Goal: Check status: Check status

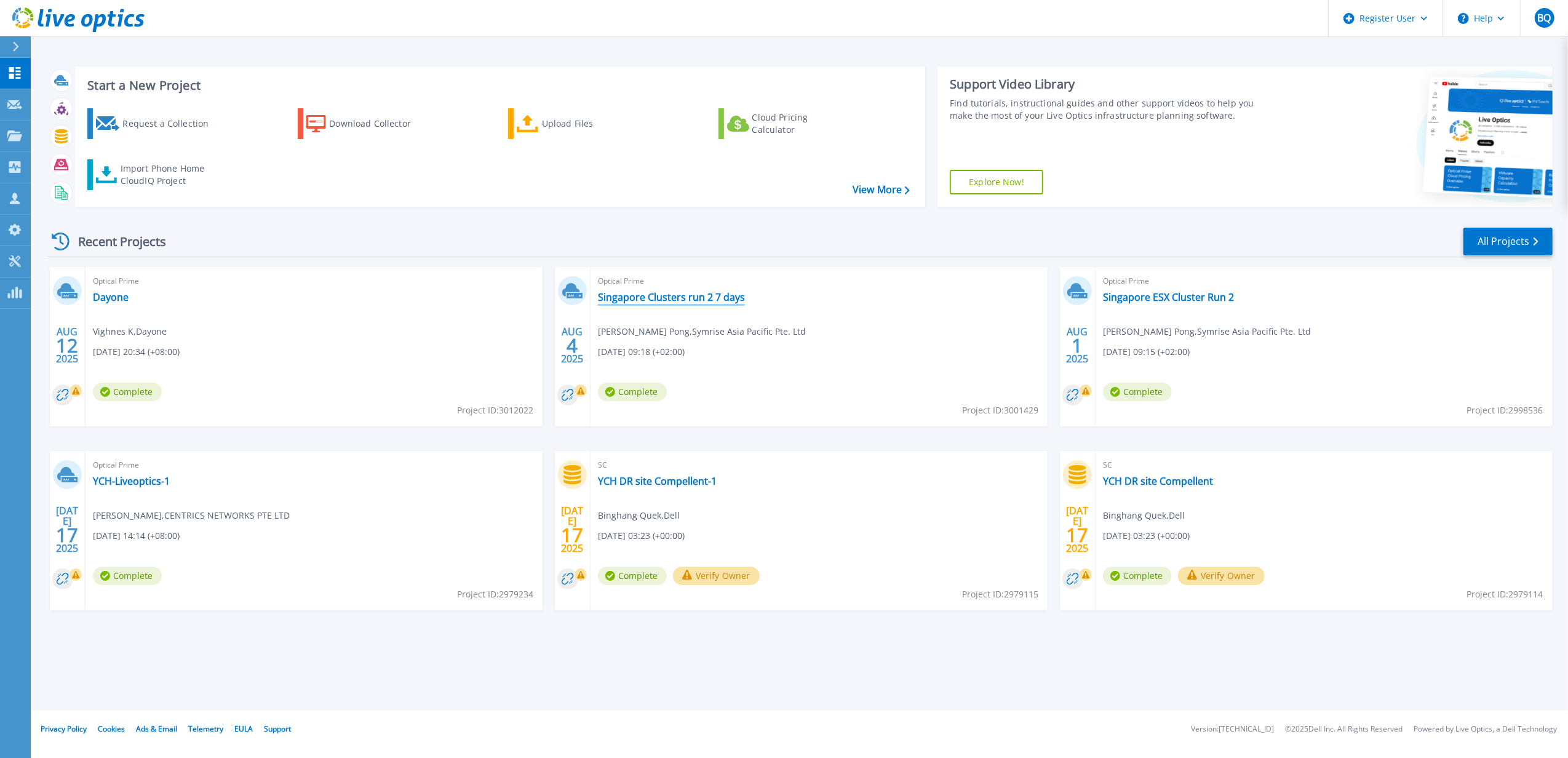
click at [742, 294] on link "Singapore Clusters run 2 7 days" at bounding box center [671, 298] width 147 height 12
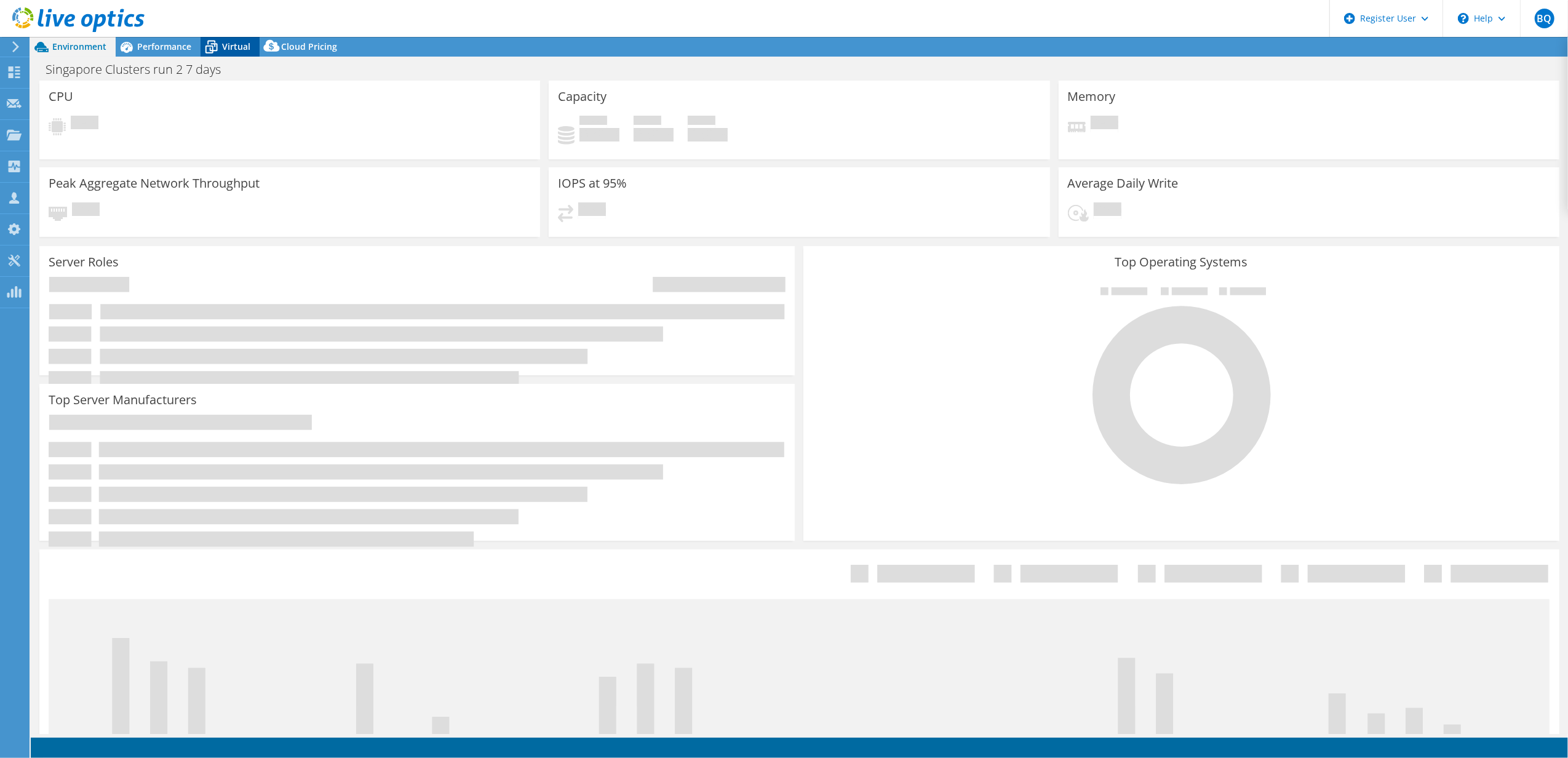
select select "USD"
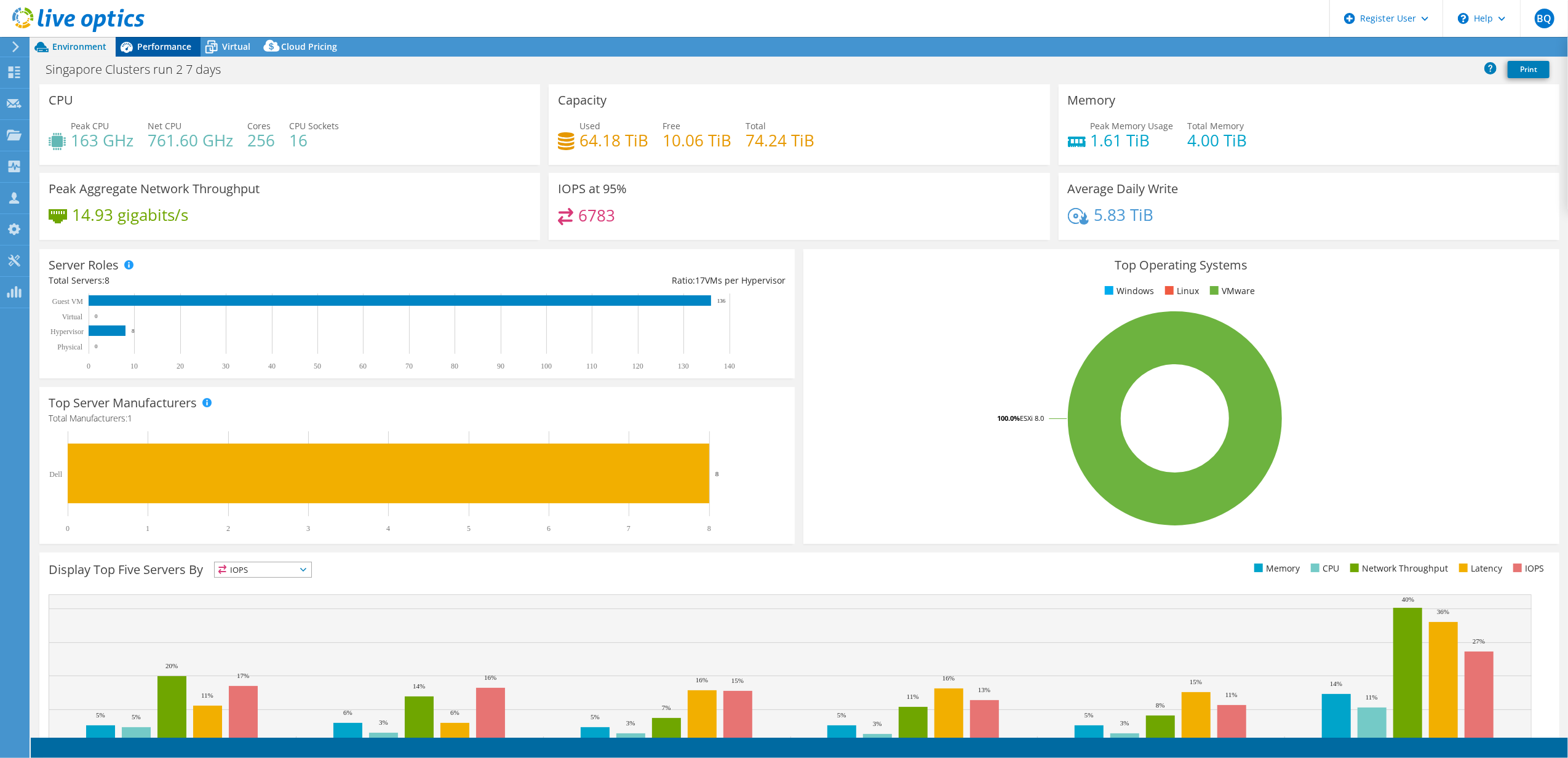
click at [170, 47] on span "Performance" at bounding box center [164, 46] width 54 height 12
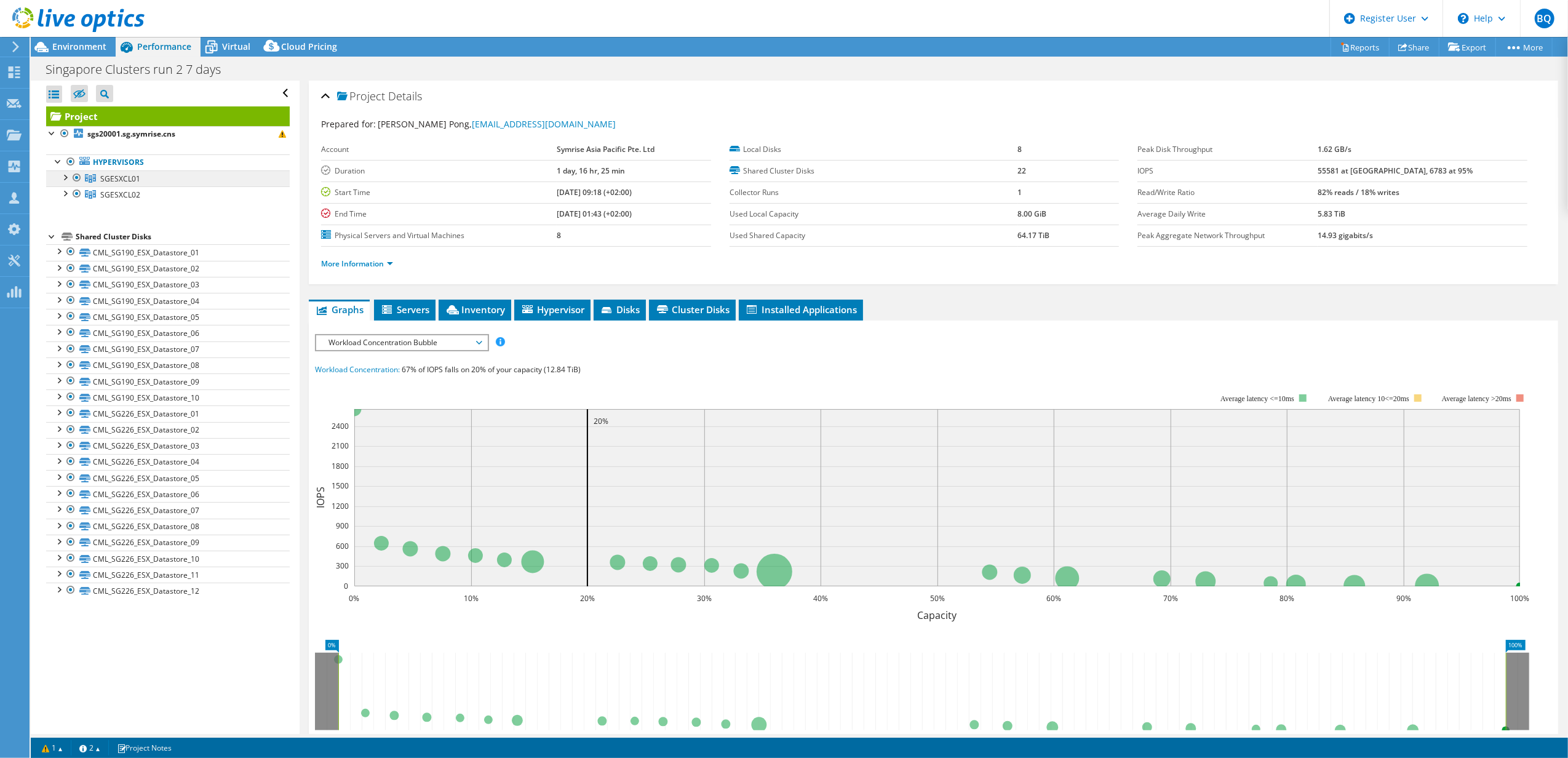
click at [118, 175] on span "SGESXCL01" at bounding box center [120, 178] width 40 height 10
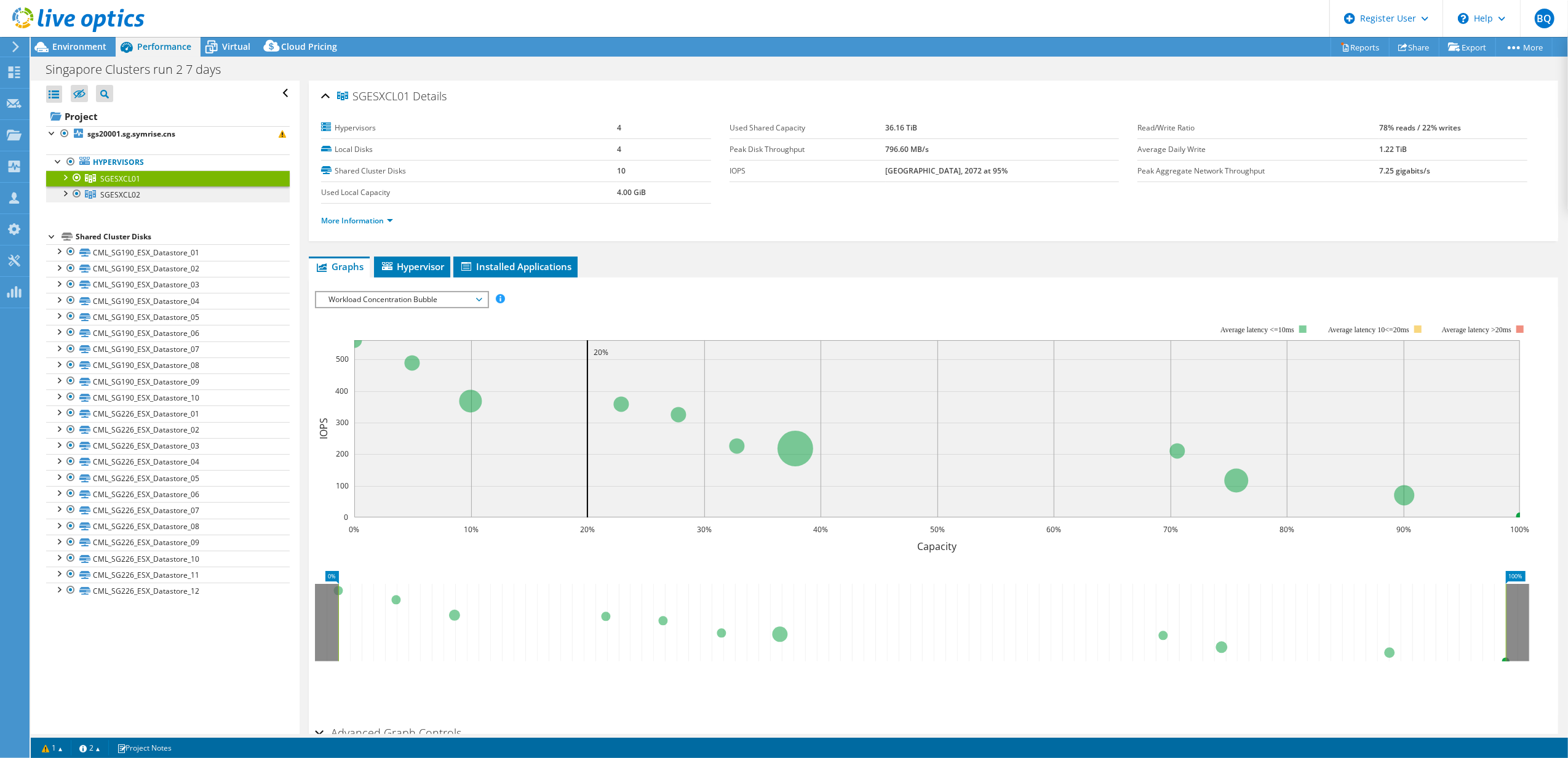
click at [130, 184] on span "SGESXCL02" at bounding box center [120, 178] width 40 height 10
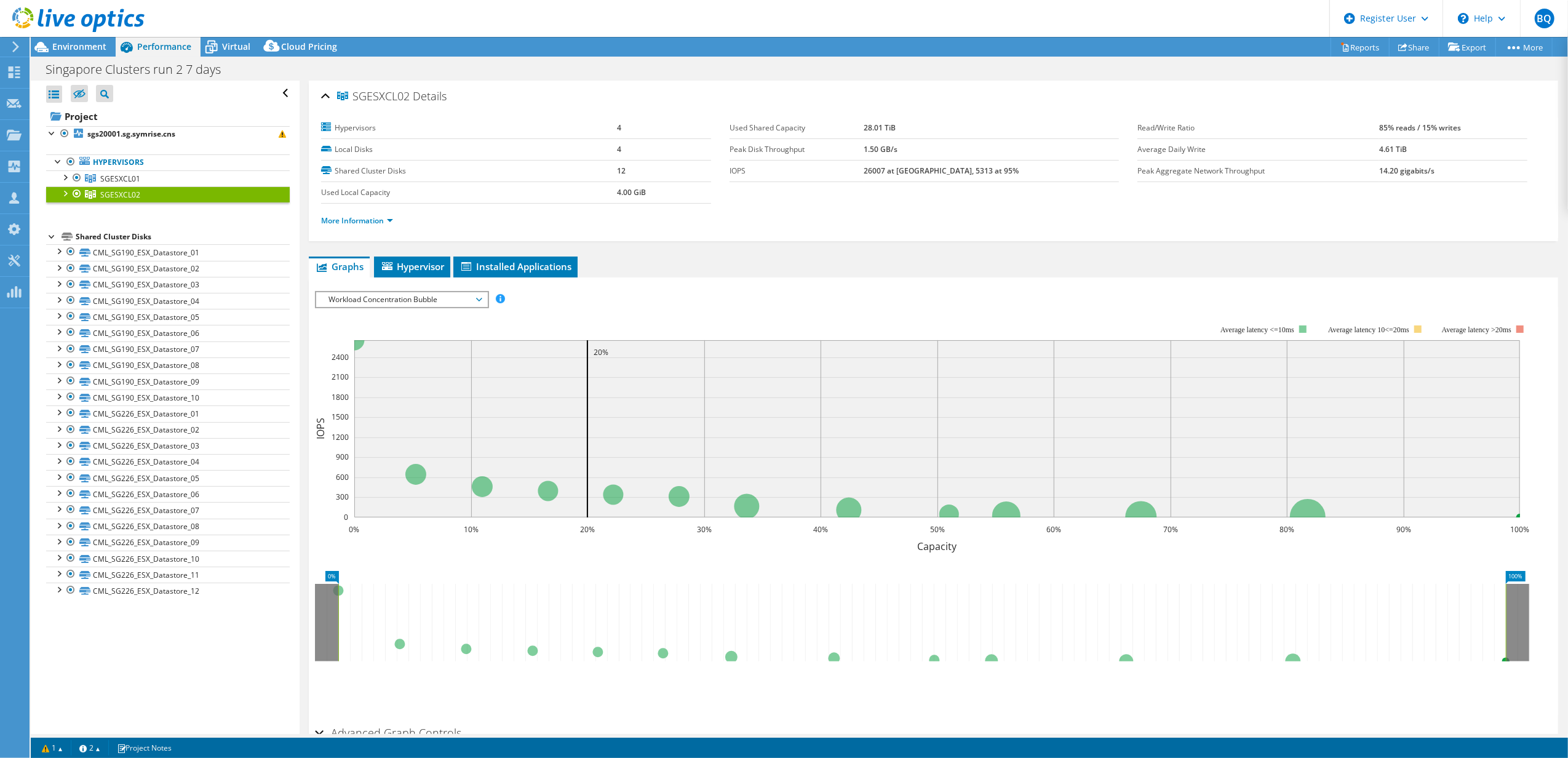
click at [64, 195] on div at bounding box center [65, 192] width 12 height 12
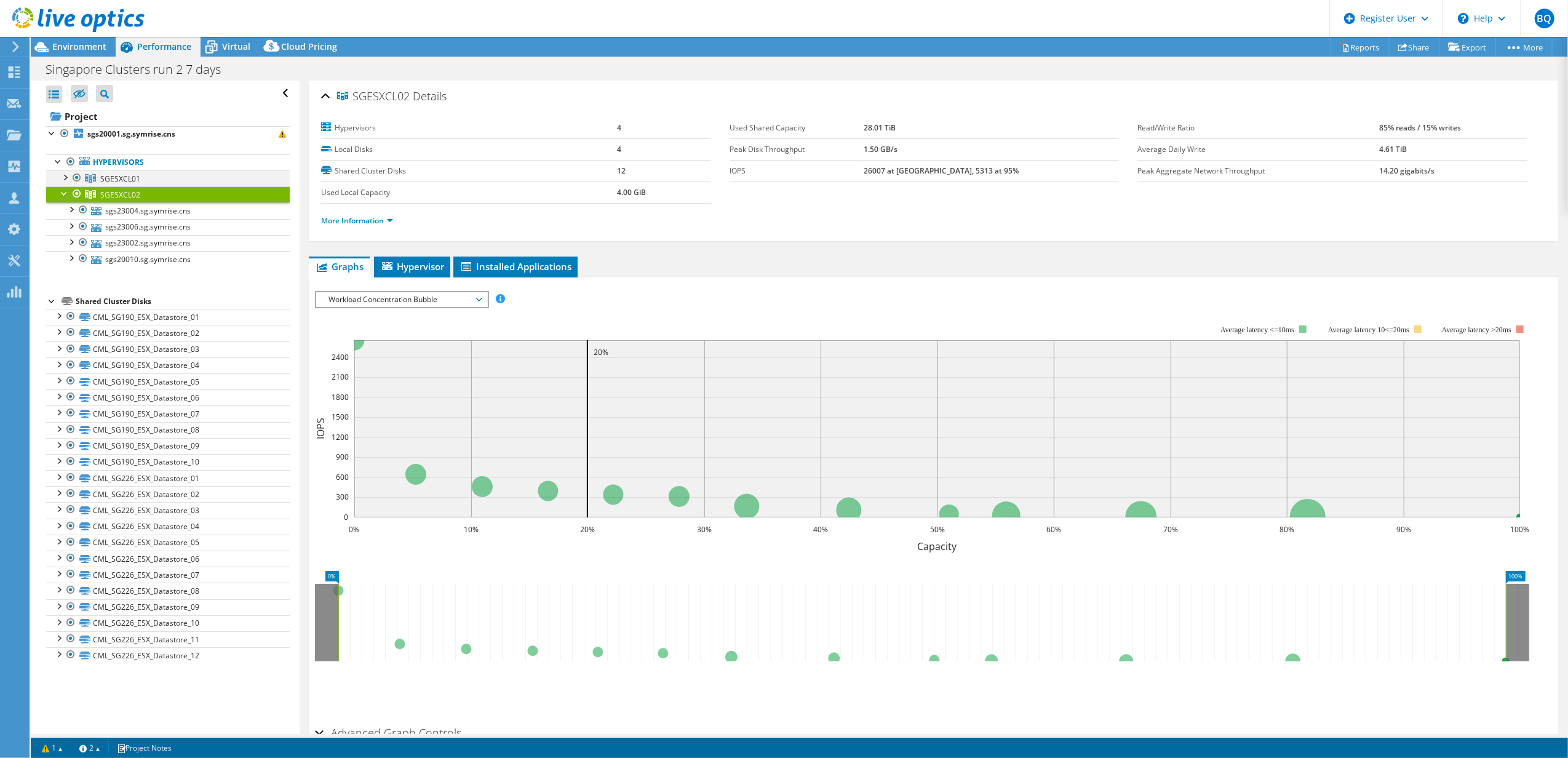
click at [68, 180] on div at bounding box center [65, 177] width 12 height 12
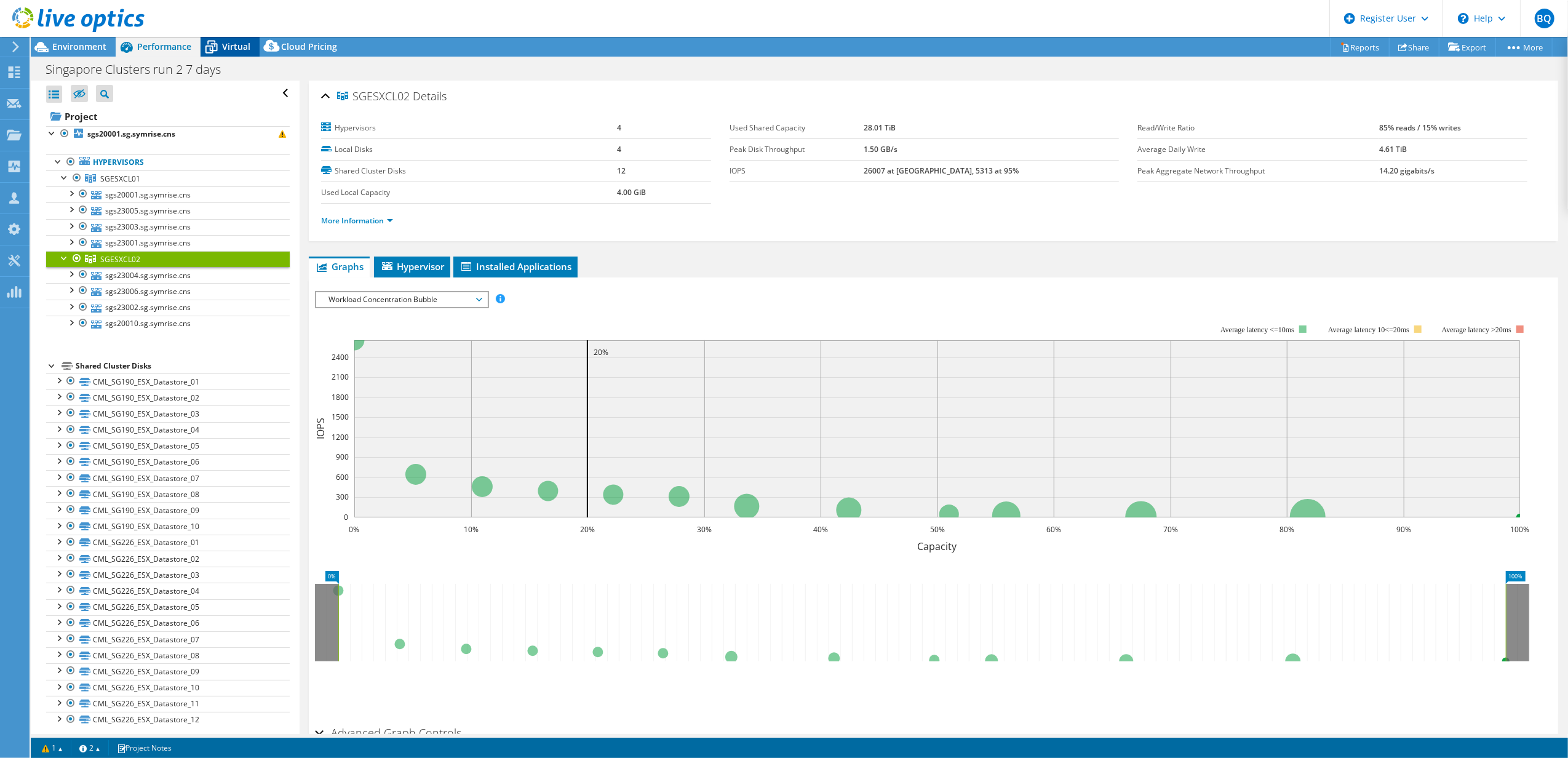
click at [232, 41] on span "Virtual" at bounding box center [236, 46] width 28 height 12
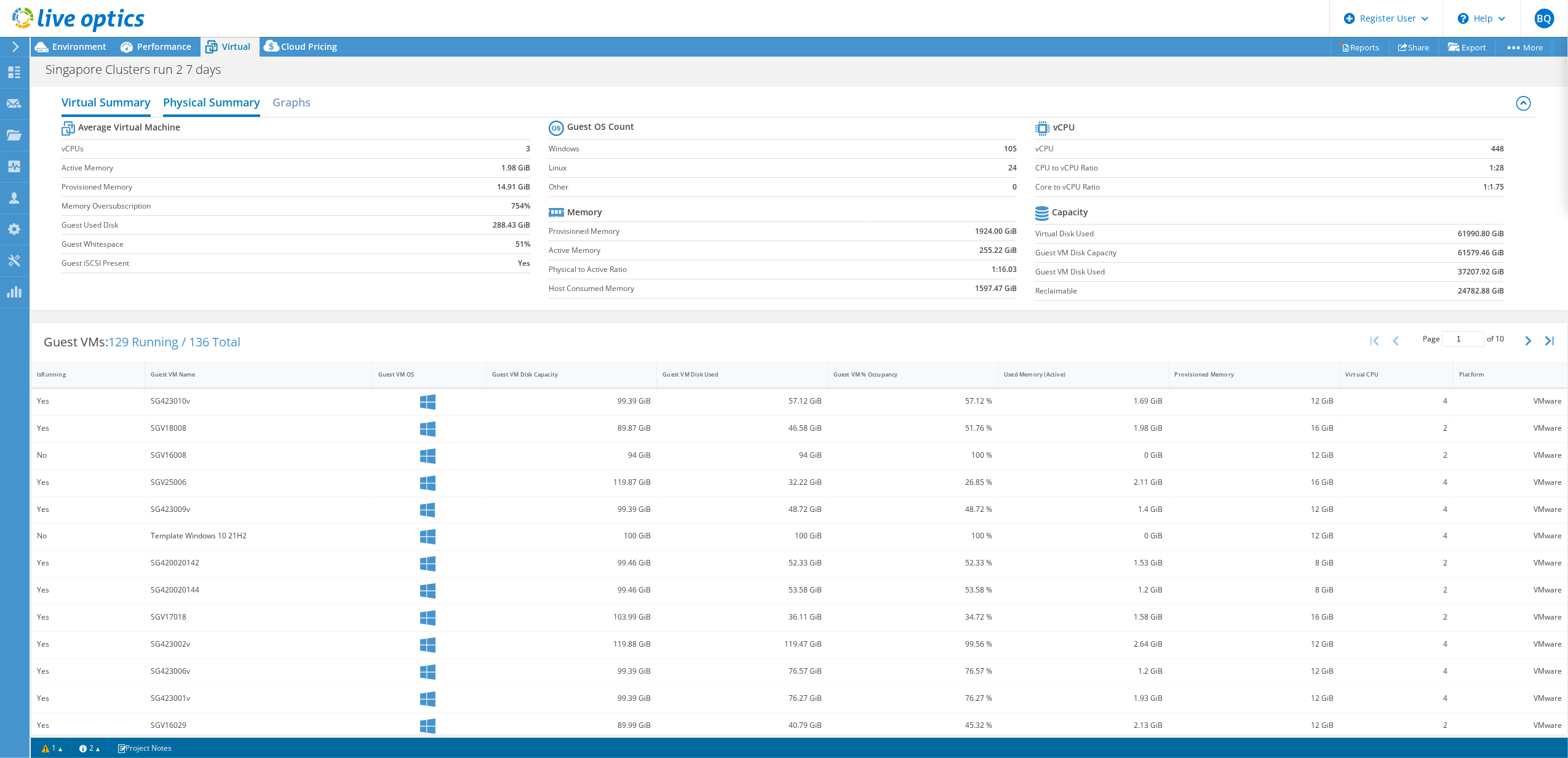
click at [241, 111] on h2 "Physical Summary" at bounding box center [211, 103] width 97 height 27
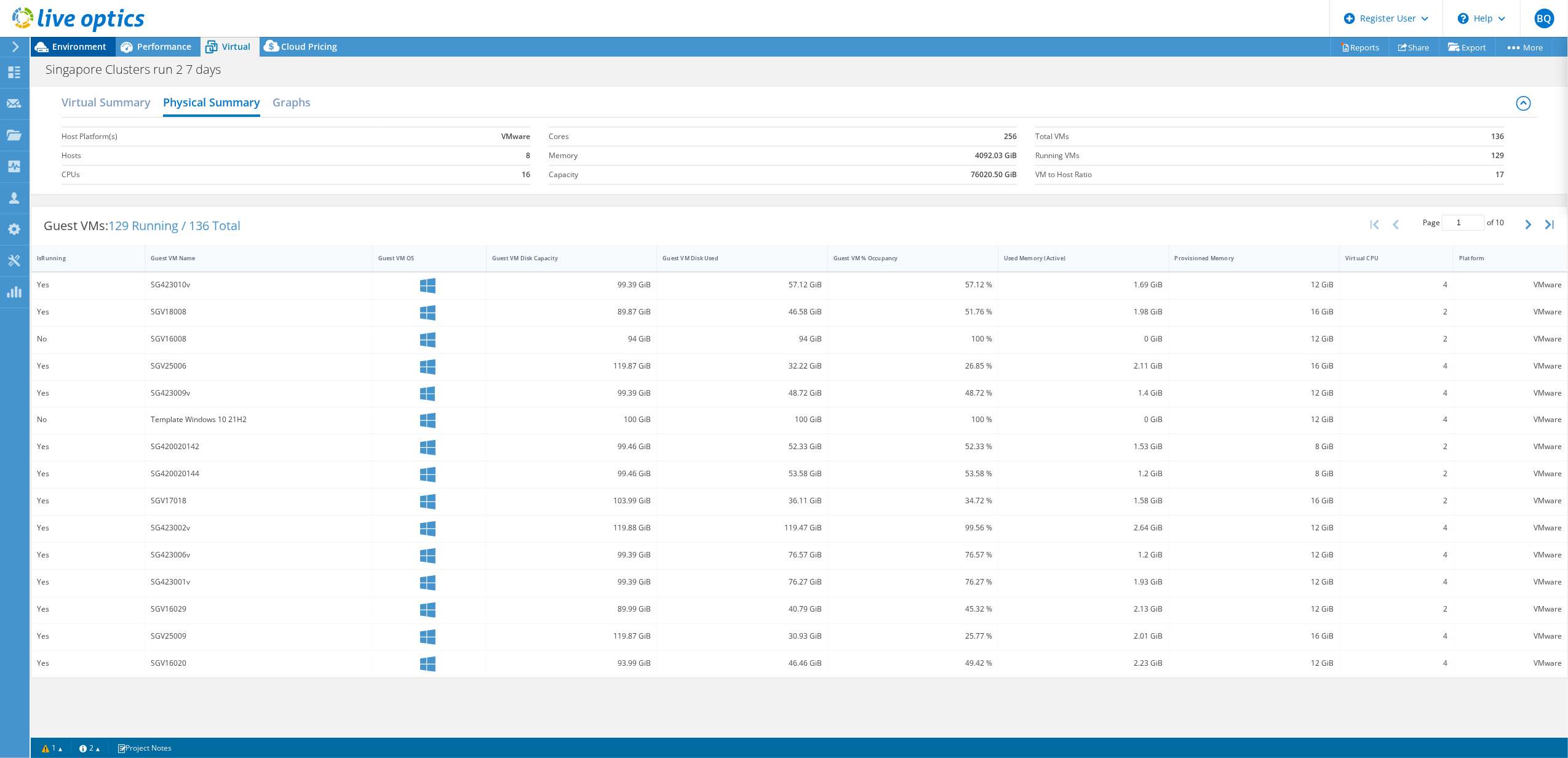
click at [87, 47] on span "Environment" at bounding box center [79, 46] width 54 height 12
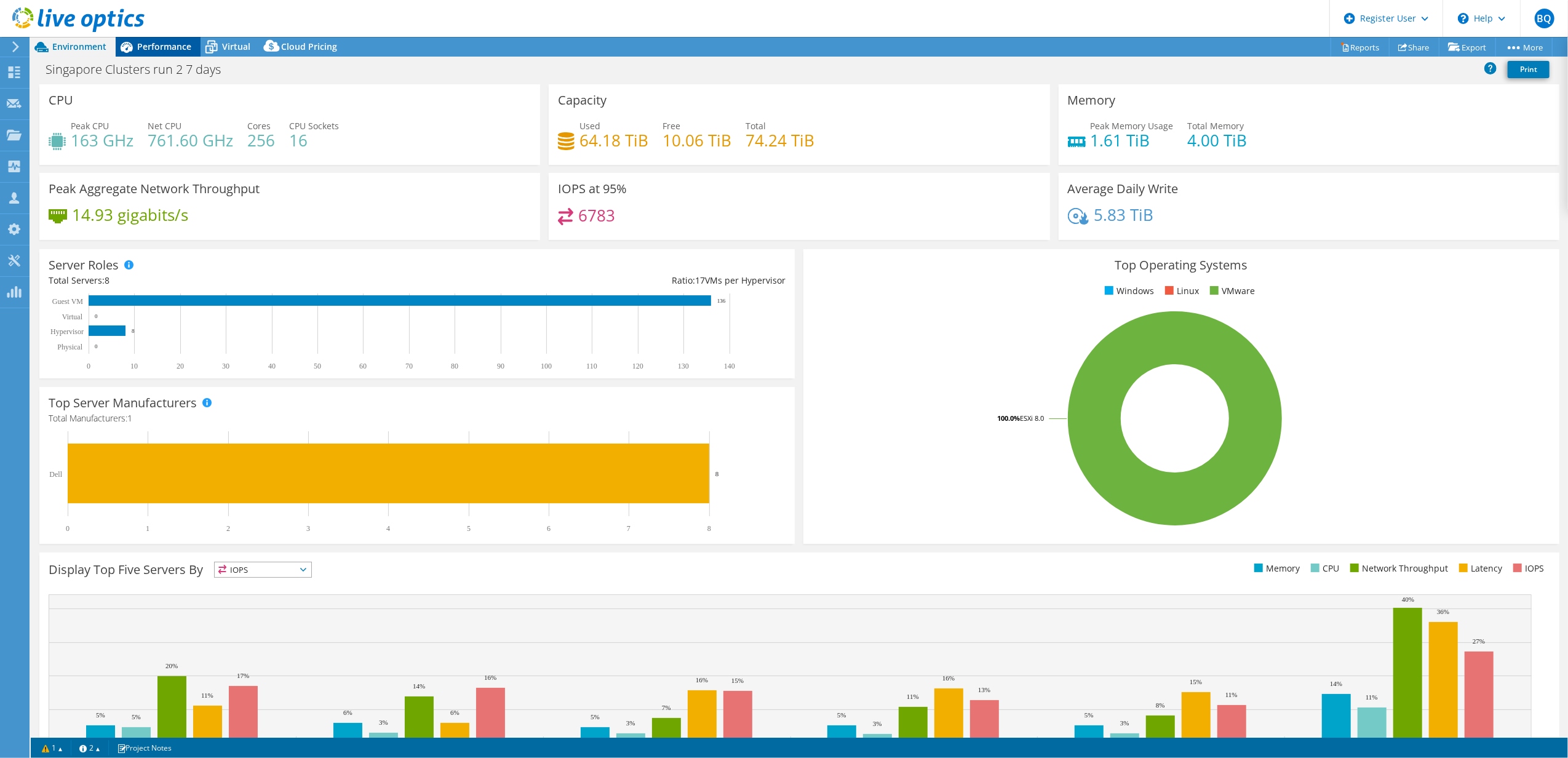
click at [125, 55] on icon at bounding box center [127, 48] width 22 height 22
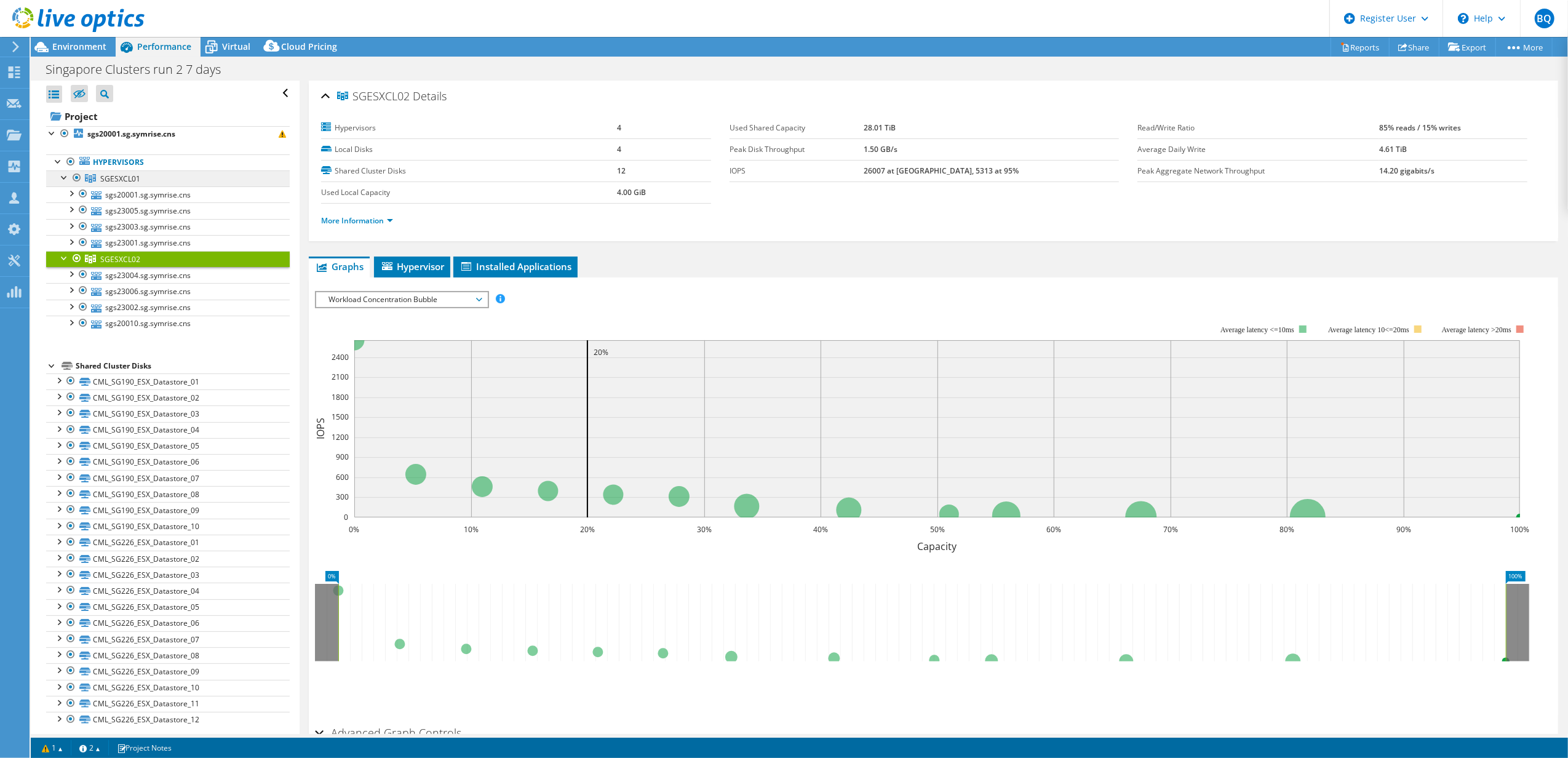
click at [121, 183] on span "SGESXCL01" at bounding box center [120, 178] width 40 height 10
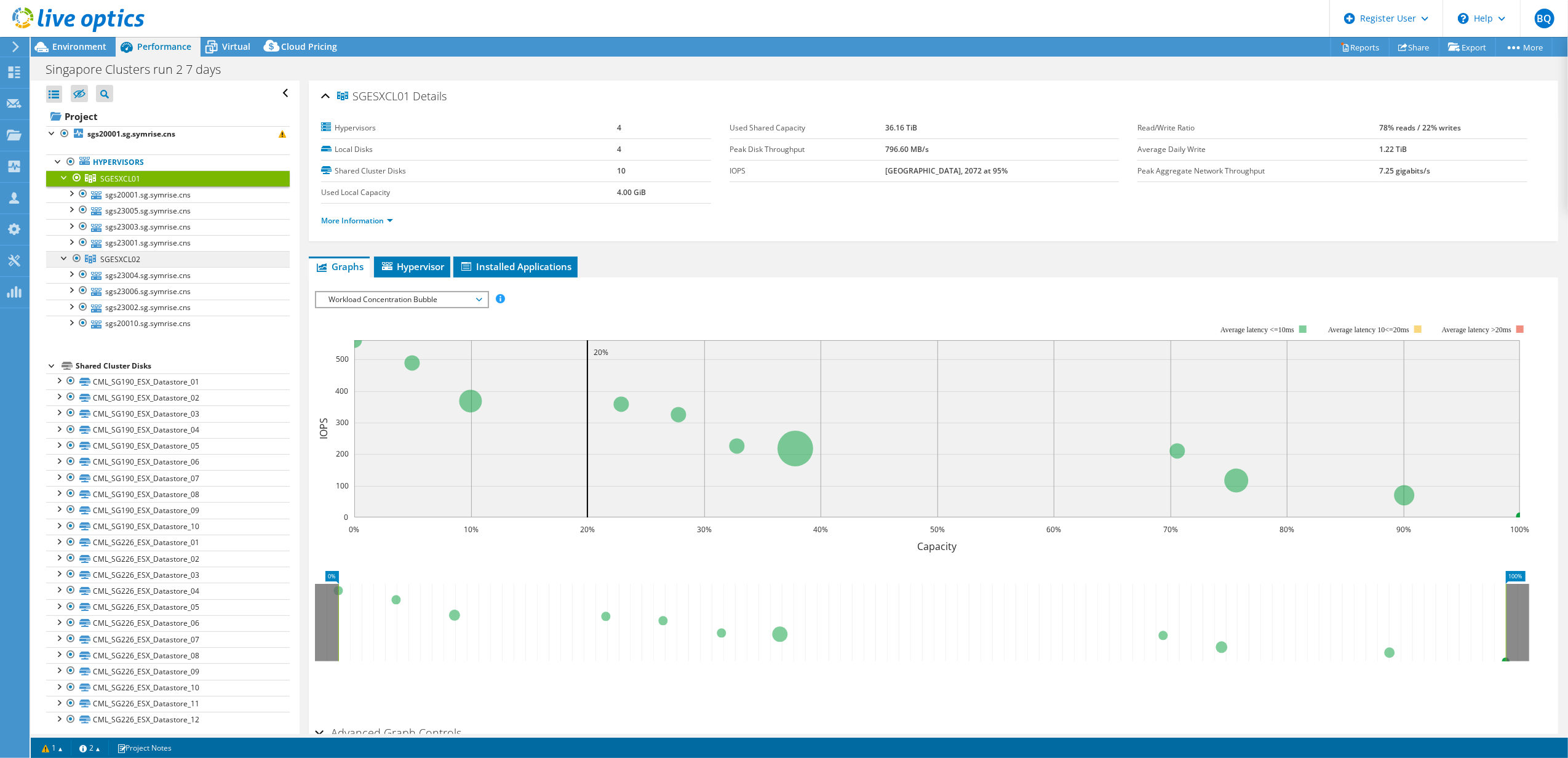
click at [109, 184] on span "SGESXCL02" at bounding box center [120, 178] width 40 height 10
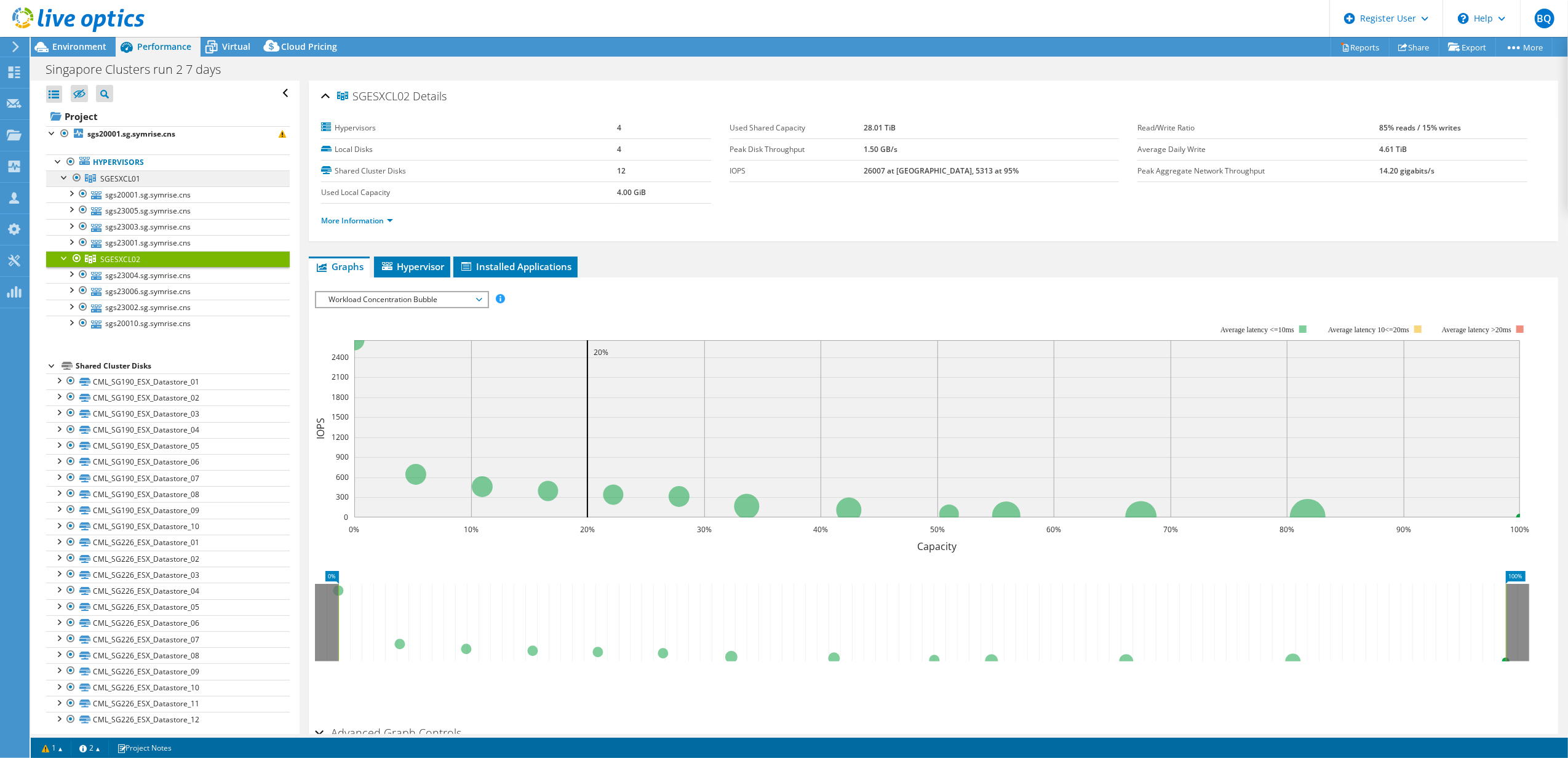
click at [128, 182] on span "SGESXCL01" at bounding box center [120, 178] width 40 height 10
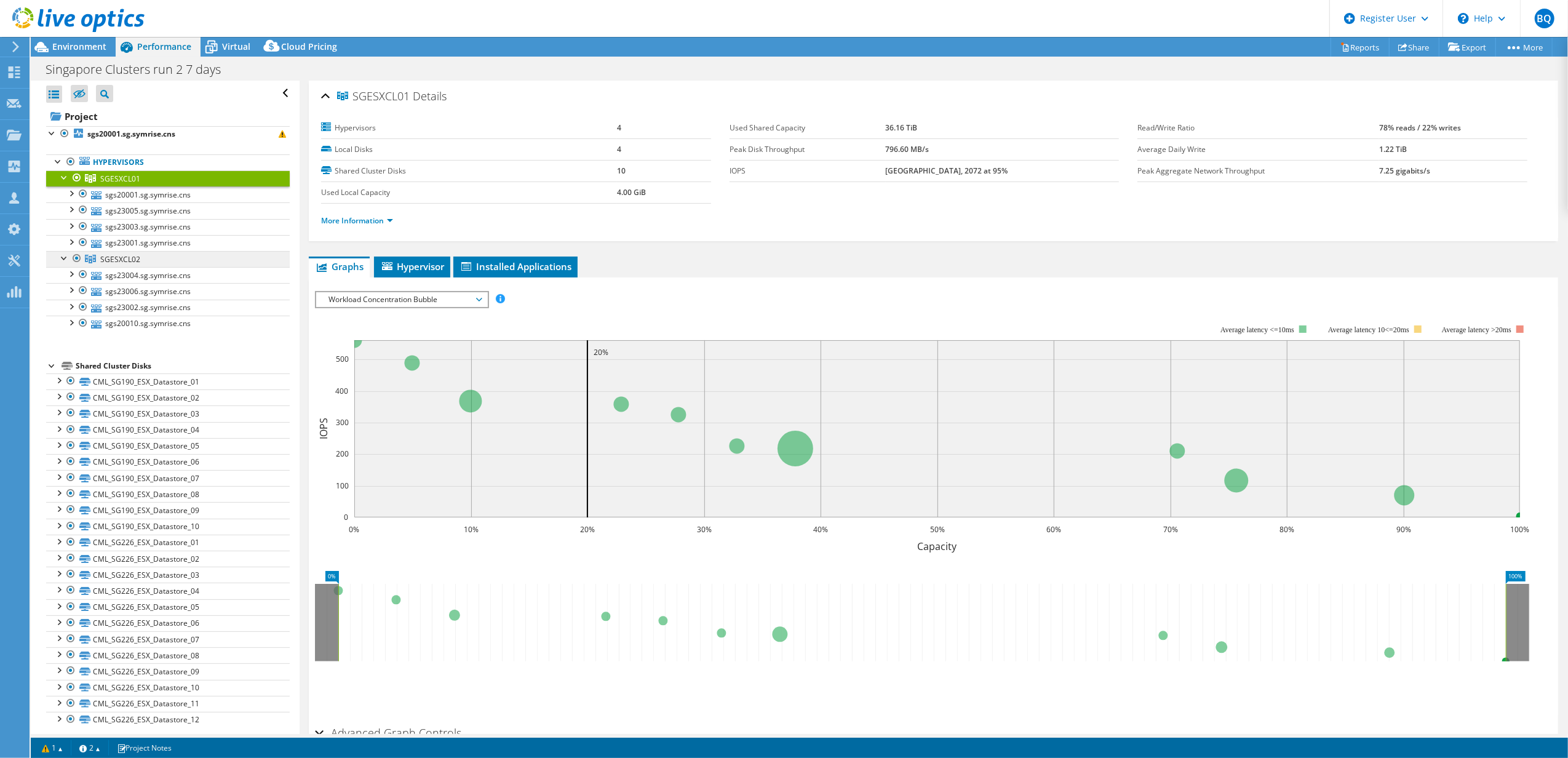
click at [125, 184] on span "SGESXCL02" at bounding box center [120, 178] width 40 height 10
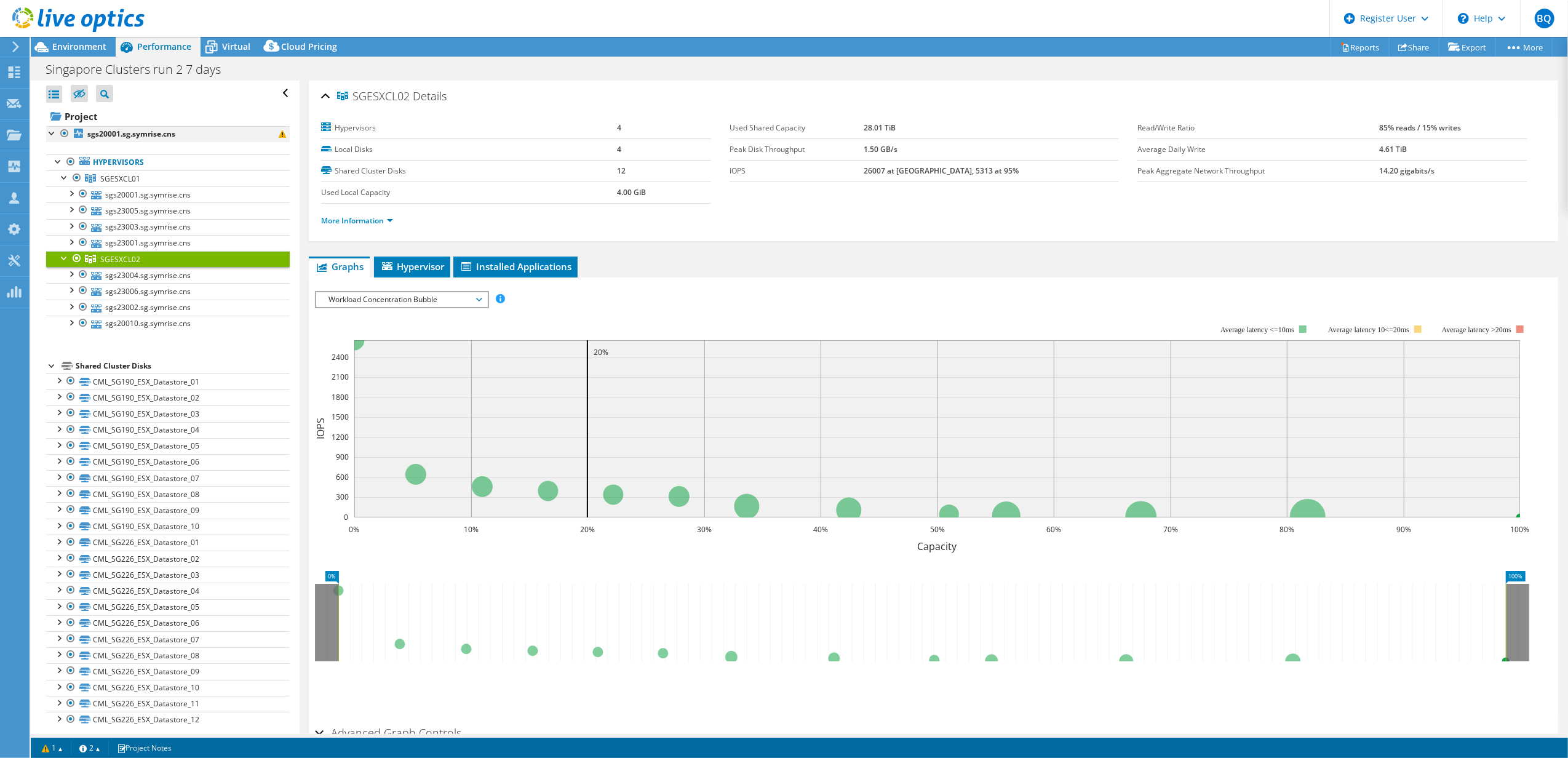
click at [65, 136] on div at bounding box center [65, 133] width 12 height 15
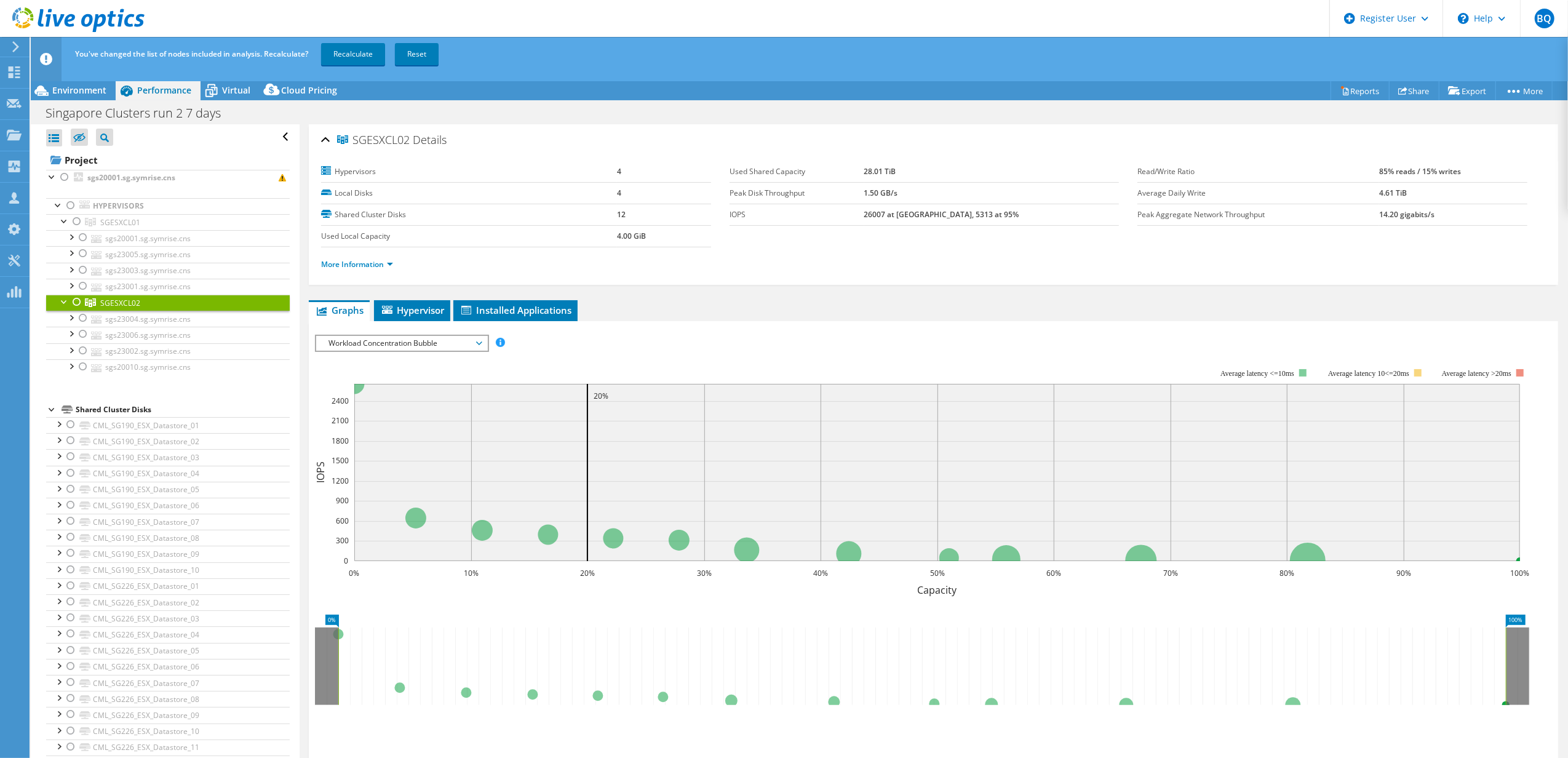
click at [76, 303] on div at bounding box center [77, 301] width 12 height 15
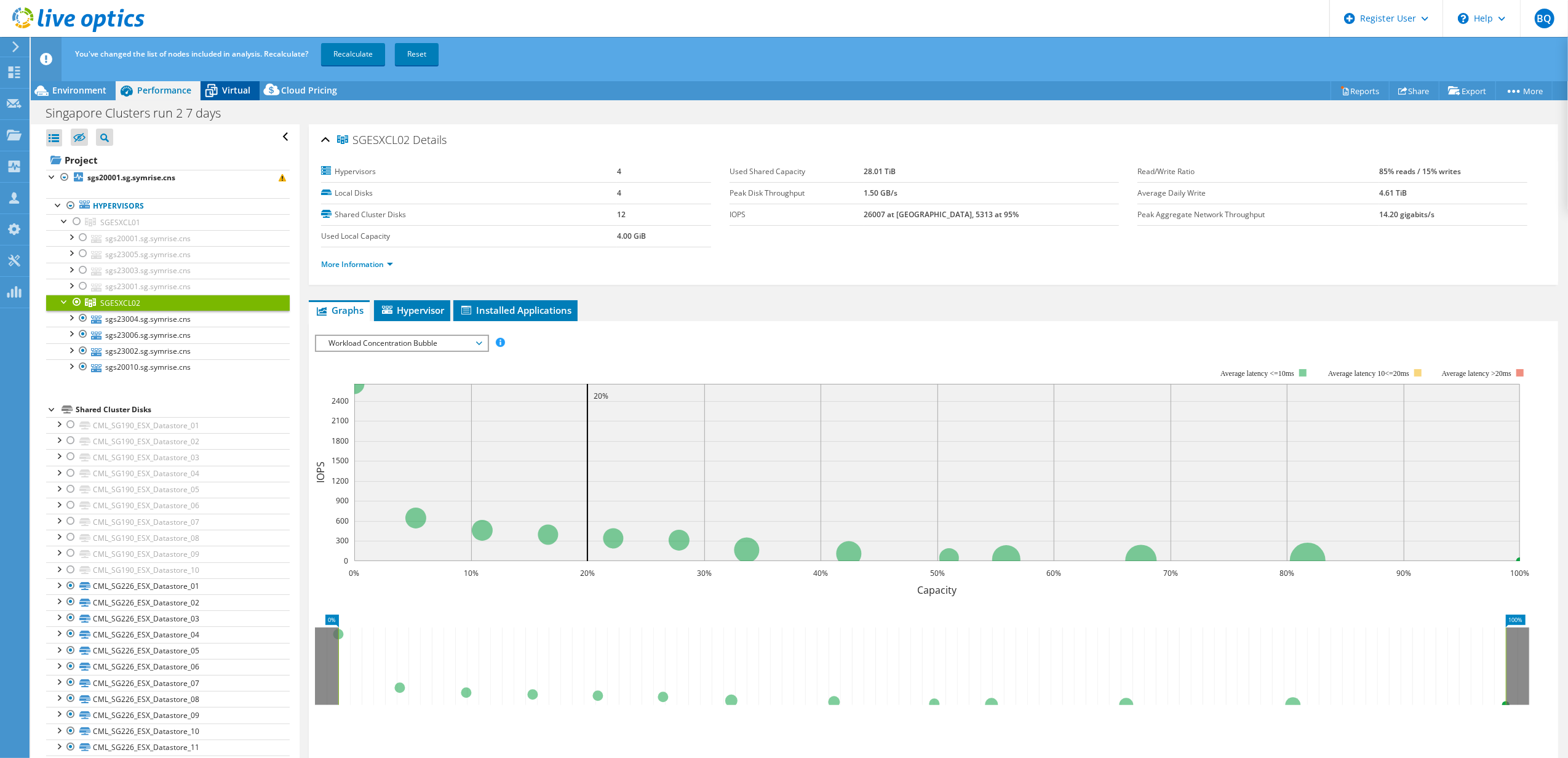
click at [229, 90] on span "Virtual" at bounding box center [236, 90] width 28 height 12
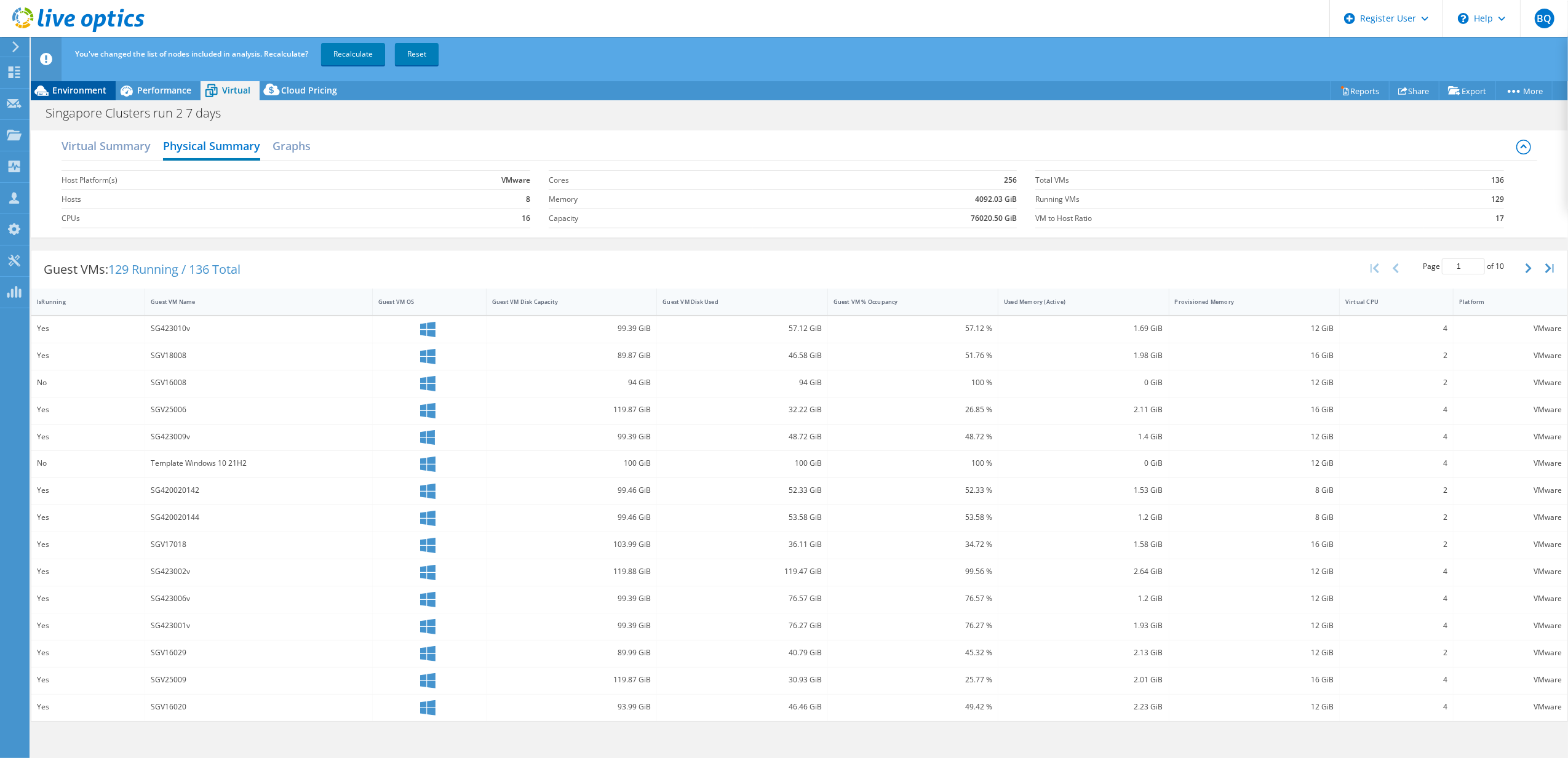
click at [80, 89] on span "Environment" at bounding box center [79, 90] width 54 height 12
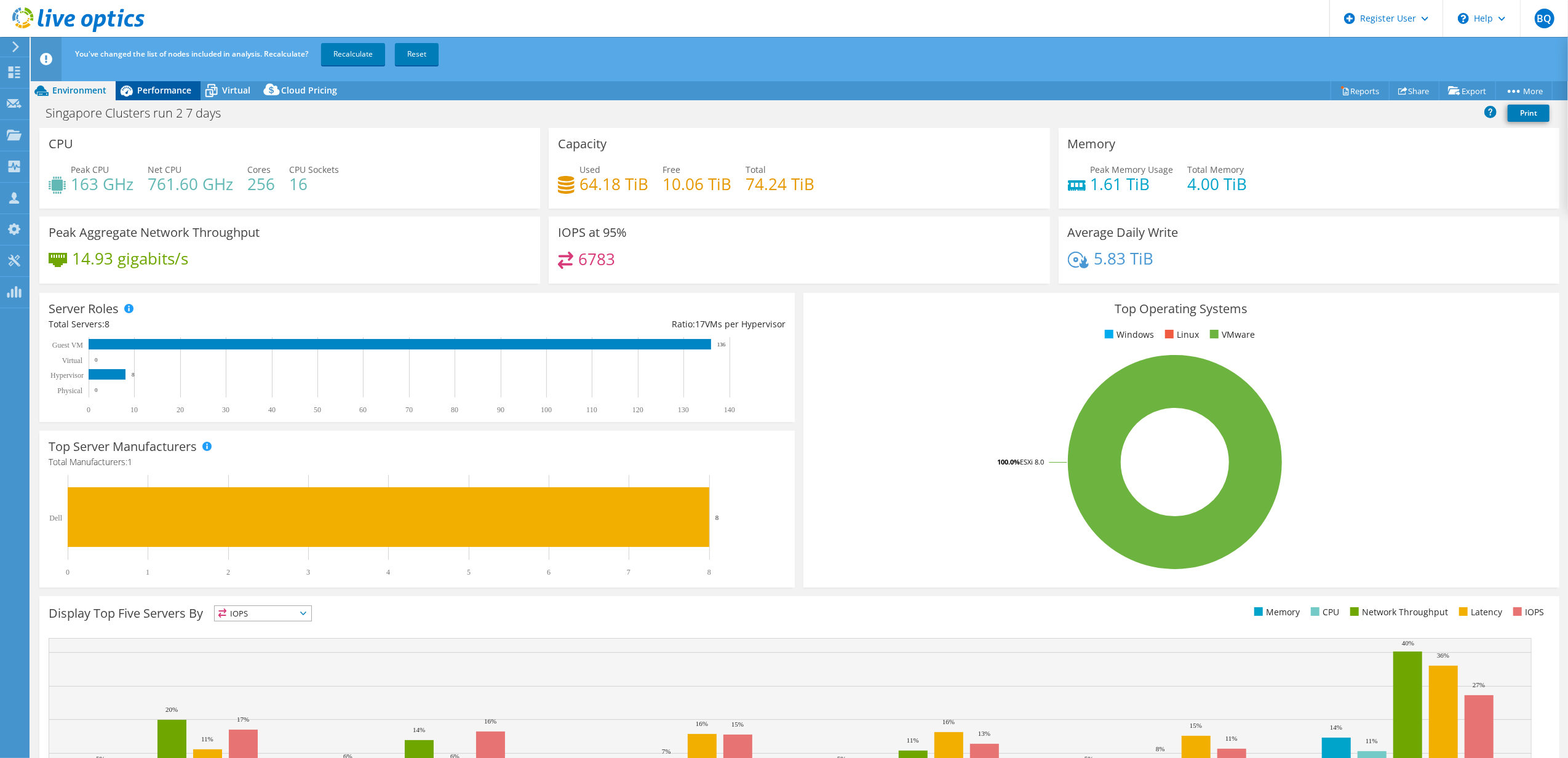
click at [127, 89] on icon at bounding box center [127, 91] width 12 height 11
